Goal: Find specific fact: Find contact information

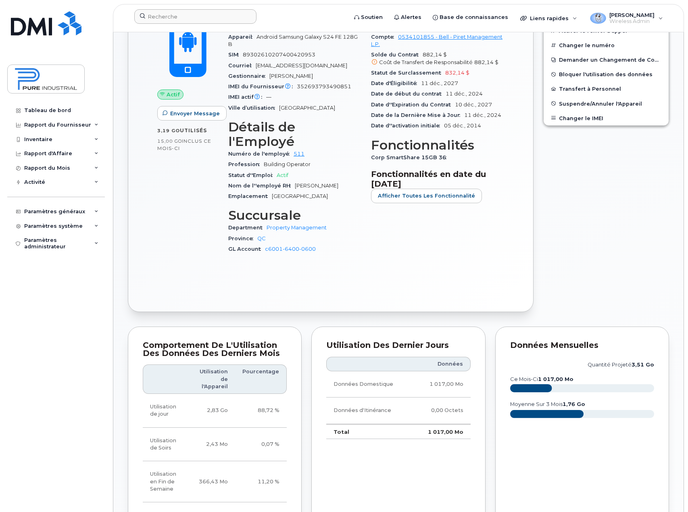
scroll to position [121, 0]
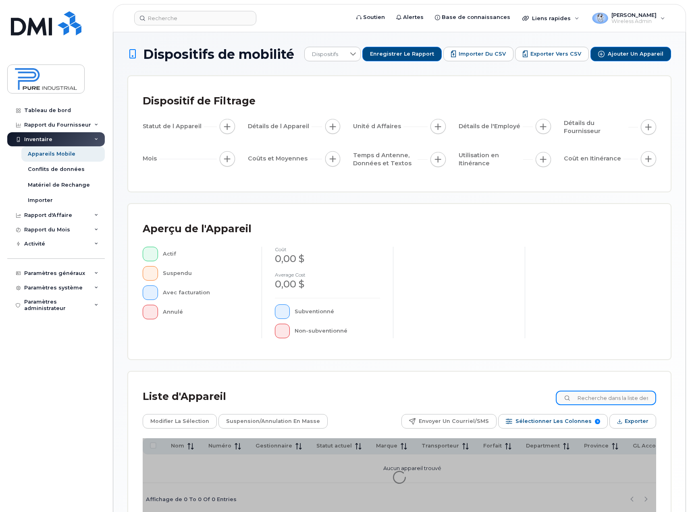
click at [624, 400] on input at bounding box center [606, 398] width 100 height 15
type input "[PERSON_NAME]"
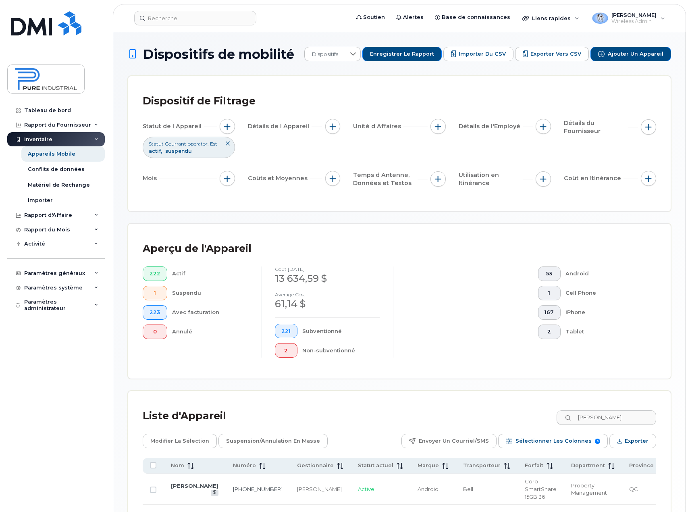
click at [188, 489] on td "[PERSON_NAME]" at bounding box center [195, 489] width 62 height 31
click at [188, 489] on link "[PERSON_NAME]" at bounding box center [195, 486] width 48 height 6
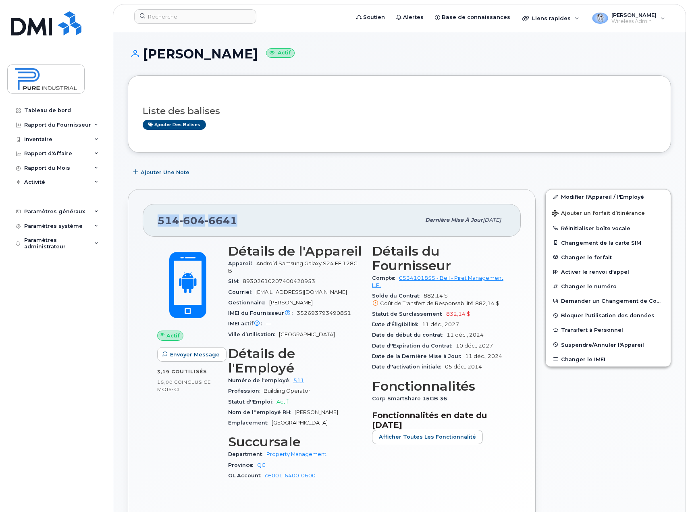
drag, startPoint x: 242, startPoint y: 220, endPoint x: 156, endPoint y: 222, distance: 85.9
click at [156, 222] on div "[PHONE_NUMBER] Dernière mise à jour [DATE]" at bounding box center [332, 220] width 378 height 32
copy span "[PHONE_NUMBER]"
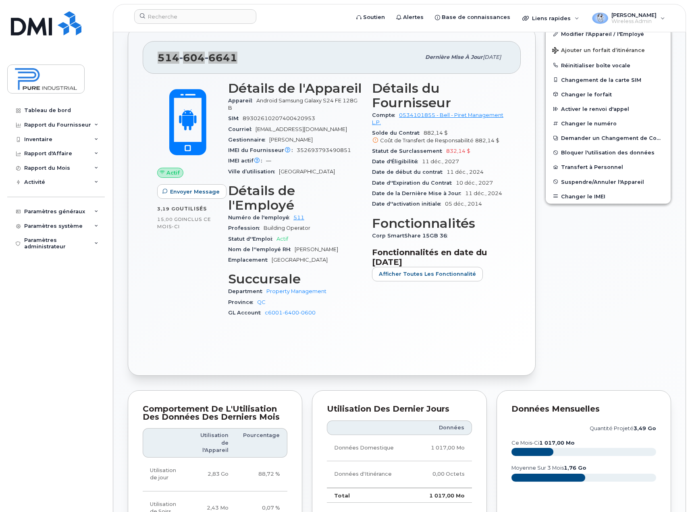
scroll to position [141, 0]
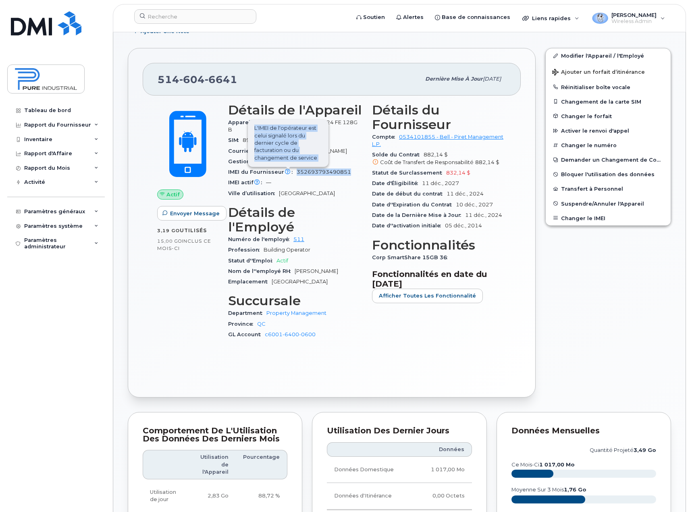
drag, startPoint x: 352, startPoint y: 171, endPoint x: 289, endPoint y: 174, distance: 63.0
click at [289, 174] on div "IMEI du Fournisseur L'IMEI de l'opérateur est celui signalé lors du dernier cyc…" at bounding box center [295, 172] width 134 height 10
copy div "L'IMEI de l'opérateur est celui signalé lors du dernier cycle de facturation ou…"
click at [337, 354] on div "Actif Envoyer Message 3,19 Go  utilisés 15,00 Go  inclus ce mois-ci Détails de …" at bounding box center [332, 239] width 378 height 287
